Goal: Complete application form

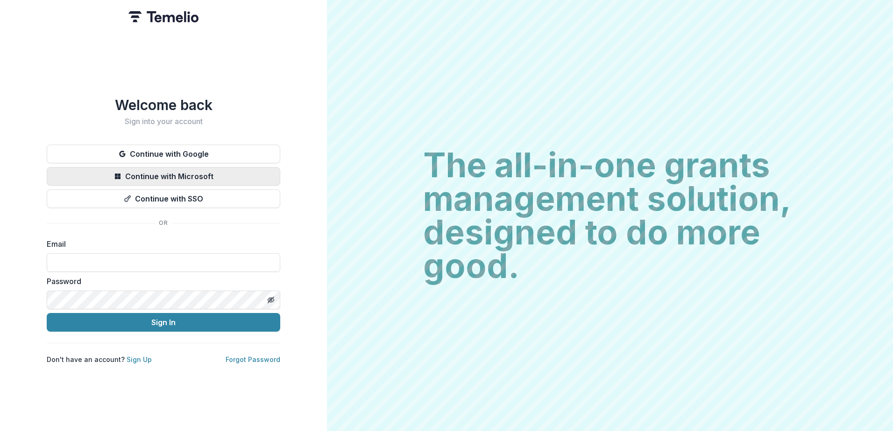
click at [168, 171] on button "Continue with Microsoft" at bounding box center [163, 176] width 233 height 19
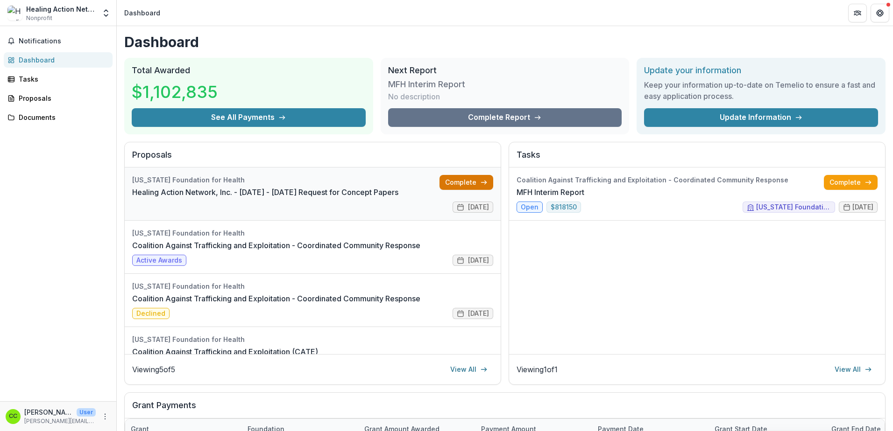
click at [445, 185] on link "Complete" at bounding box center [466, 182] width 54 height 15
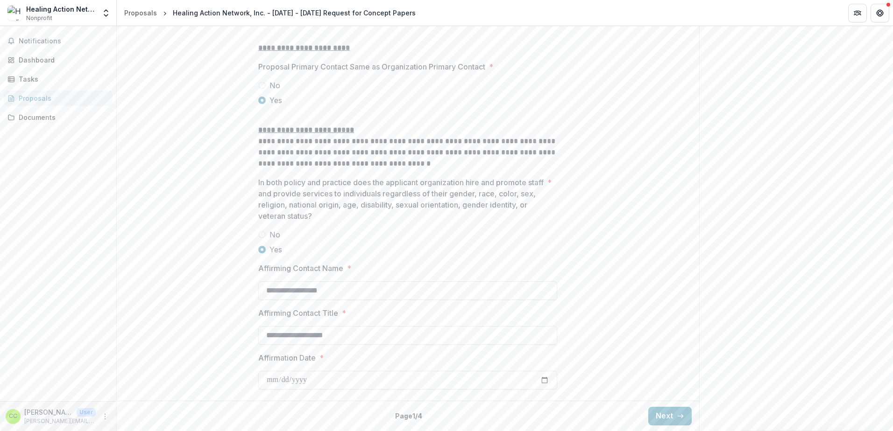
scroll to position [1187, 0]
click at [678, 418] on icon "button" at bounding box center [680, 416] width 7 height 7
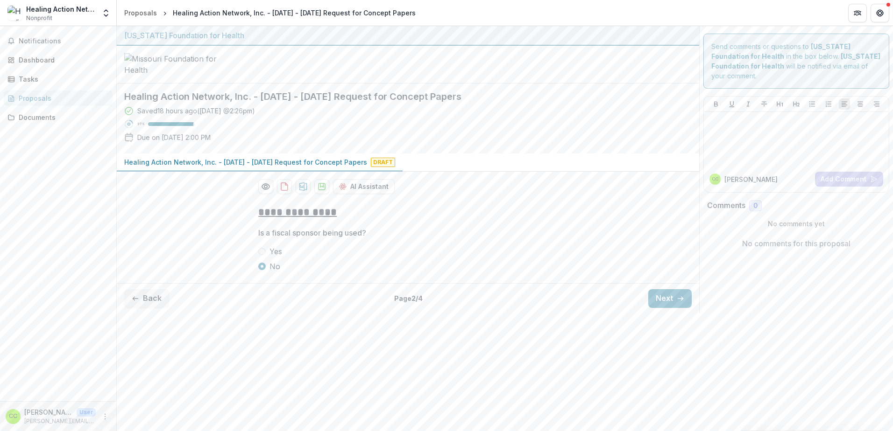
scroll to position [0, 0]
click at [675, 308] on button "Next" at bounding box center [669, 298] width 43 height 19
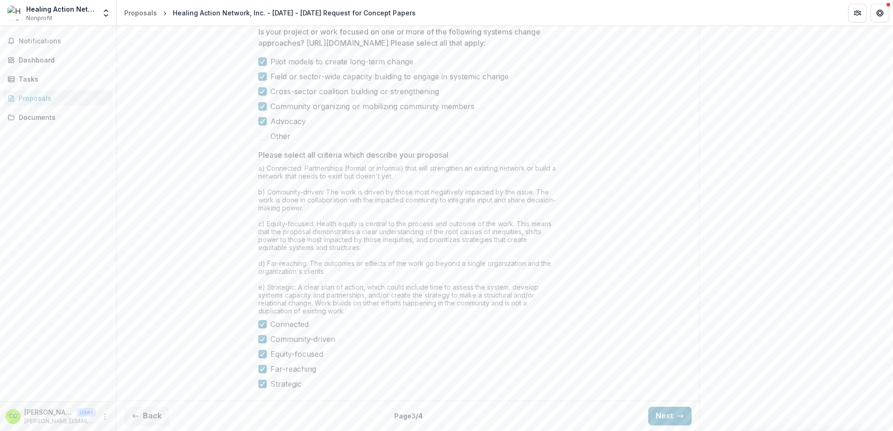
scroll to position [794, 0]
click at [670, 414] on button "Next" at bounding box center [669, 416] width 43 height 19
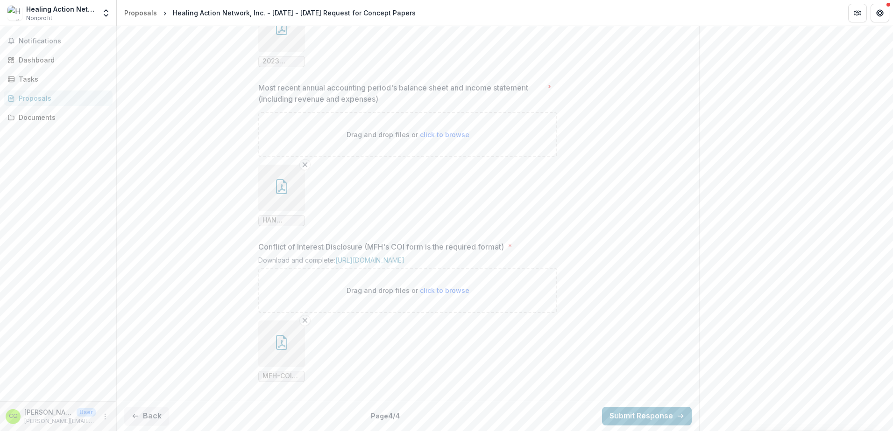
scroll to position [989, 0]
click at [642, 412] on button "Submit Response" at bounding box center [647, 416] width 90 height 19
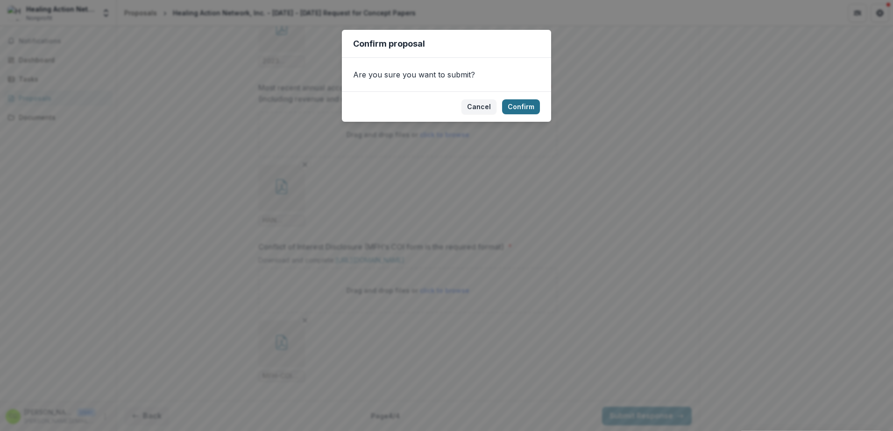
click at [525, 104] on button "Confirm" at bounding box center [521, 106] width 38 height 15
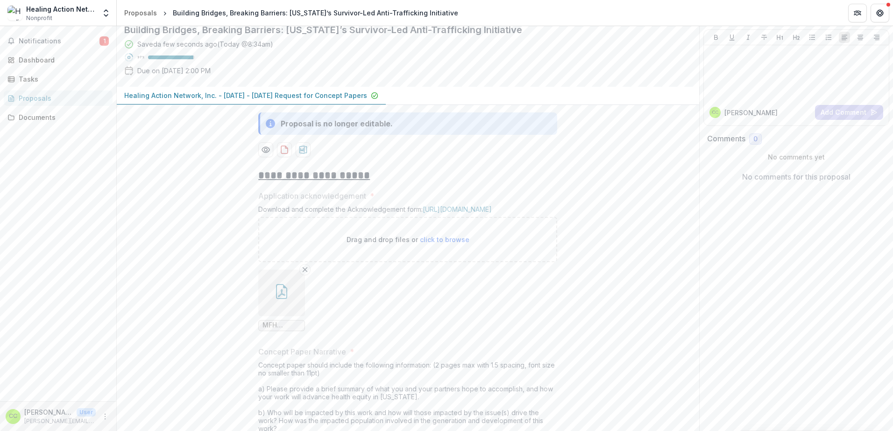
scroll to position [39, 0]
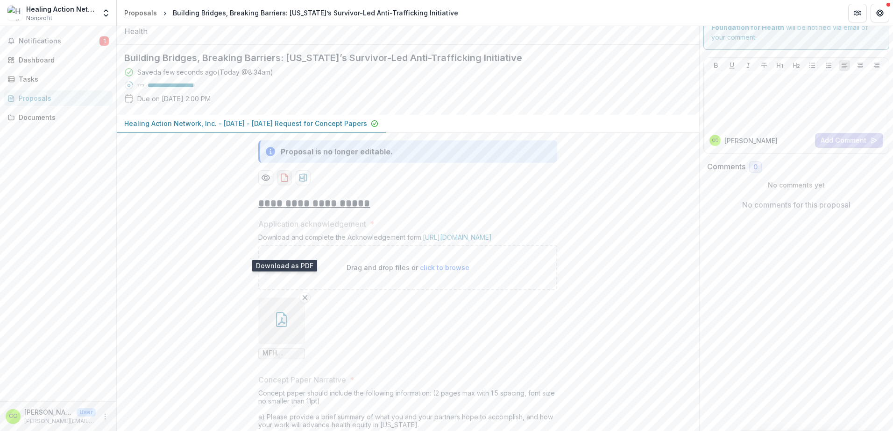
click at [282, 183] on icon "download-proposal" at bounding box center [284, 177] width 9 height 9
